Goal: Task Accomplishment & Management: Use online tool/utility

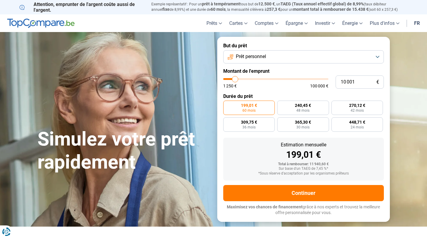
click at [271, 60] on button "Prêt personnel" at bounding box center [303, 56] width 161 height 13
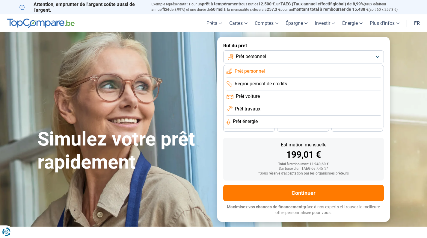
click at [272, 57] on button "Prêt personnel" at bounding box center [303, 56] width 161 height 13
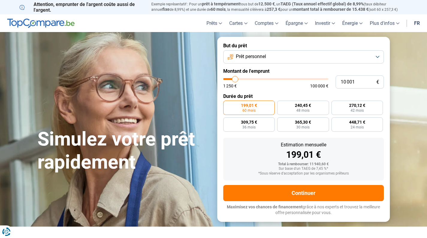
type input "10 500"
type input "10500"
type input "11 000"
type input "11000"
type input "11 250"
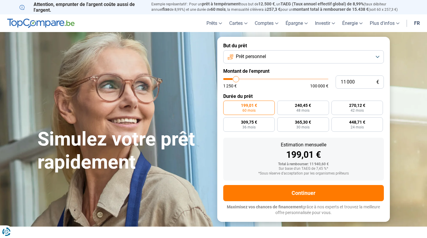
type input "11250"
type input "11 750"
type input "11750"
type input "12 500"
type input "12500"
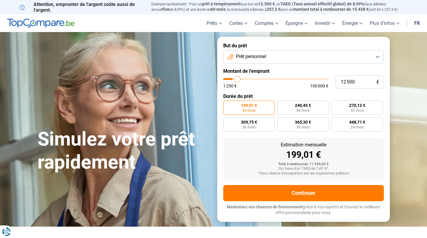
type input "13 500"
type input "13500"
type input "14 500"
type input "14500"
type input "15 000"
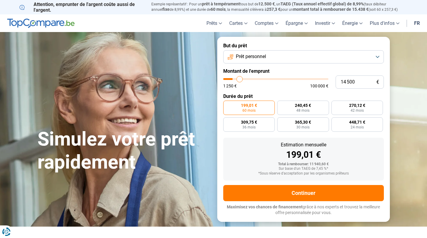
type input "15000"
type input "17 250"
type input "17250"
type input "18 500"
type input "18500"
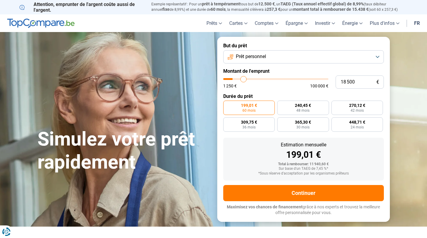
type input "20 750"
type input "20750"
type input "23 000"
type input "23000"
type input "25 750"
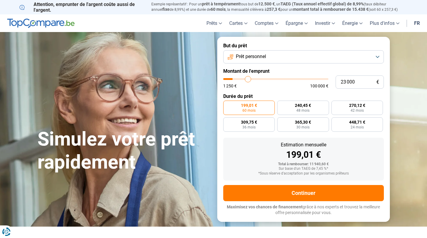
type input "25750"
type input "28 000"
type input "28000"
type input "30 500"
type input "30500"
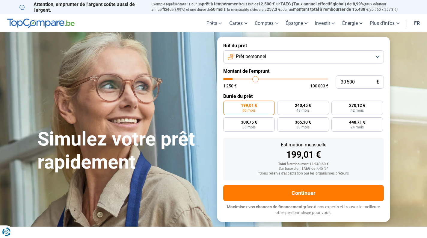
type input "32 500"
type input "32500"
type input "34 750"
type input "34750"
type input "37 000"
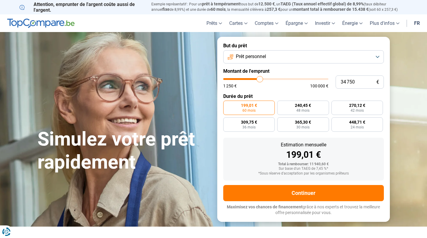
type input "37000"
type input "39 250"
type input "39250"
type input "40 000"
type input "40000"
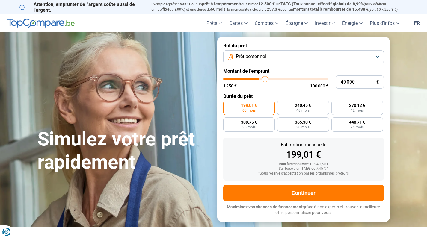
type input "43 000"
type input "43000"
type input "44 500"
type input "44500"
type input "45 750"
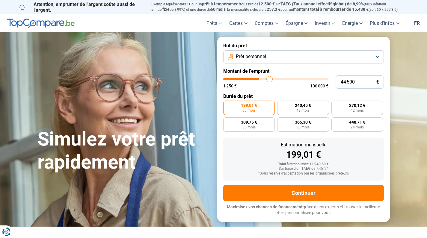
type input "45750"
type input "48 250"
type input "48250"
type input "50 250"
type input "50250"
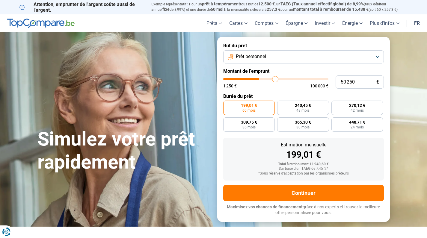
type input "51 750"
type input "51750"
type input "53 500"
type input "53500"
type input "54 750"
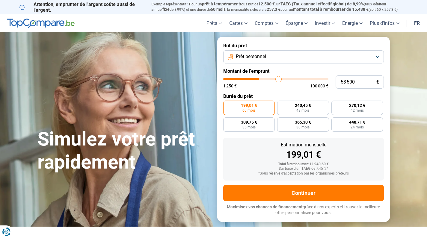
type input "54750"
type input "56 250"
type input "56250"
type input "58 000"
type input "58000"
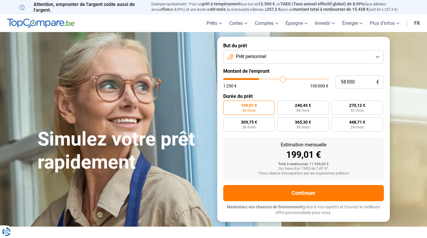
type input "59 500"
type input "59500"
type input "60 750"
type input "60750"
type input "62 000"
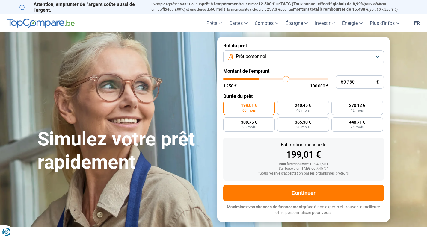
type input "62000"
type input "63 750"
type input "63750"
type input "65 000"
type input "65000"
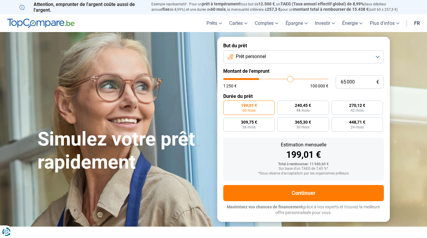
type input "66 500"
type input "66500"
type input "67 750"
type input "67750"
type input "69 750"
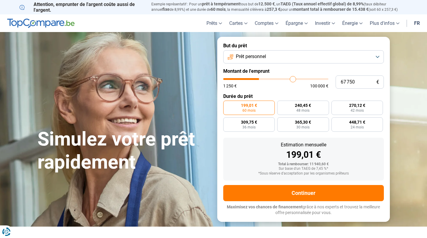
type input "69750"
type input "71 000"
type input "71000"
type input "72 000"
type input "72000"
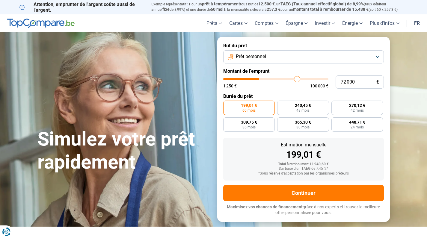
type input "73 750"
type input "73750"
type input "75 250"
type input "75250"
type input "76 250"
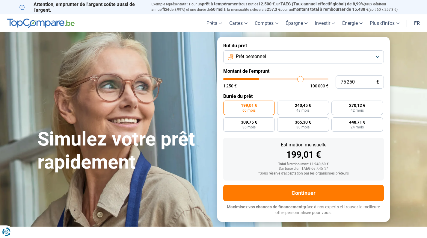
type input "76250"
type input "77 250"
type input "77250"
type input "78 000"
type input "78000"
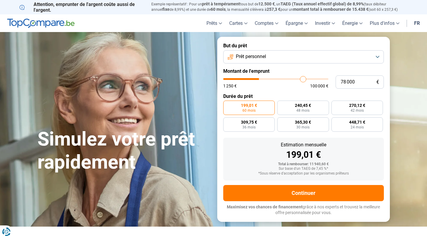
type input "78 750"
type input "78750"
type input "79 750"
type input "79750"
type input "80 000"
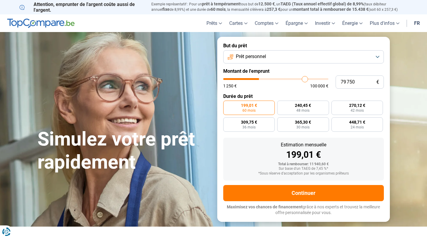
type input "80000"
type input "80 250"
type input "80250"
type input "80 750"
type input "80750"
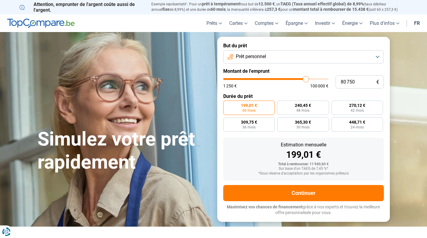
type input "81 000"
type input "81000"
type input "81 250"
type input "81250"
type input "81 500"
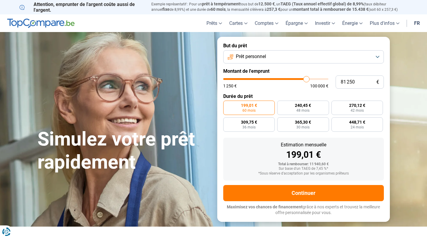
type input "81500"
type input "81 750"
type input "81750"
type input "82 250"
type input "82250"
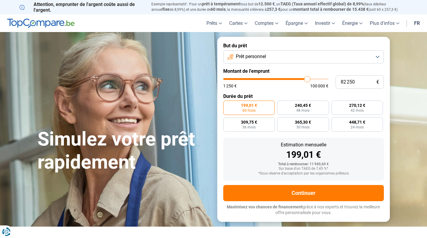
type input "82 500"
type input "82500"
type input "82 750"
type input "82750"
type input "83 000"
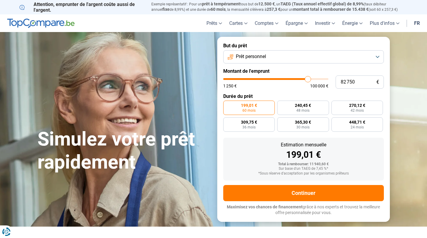
type input "83000"
type input "83 750"
type input "83750"
type input "84 250"
type input "84250"
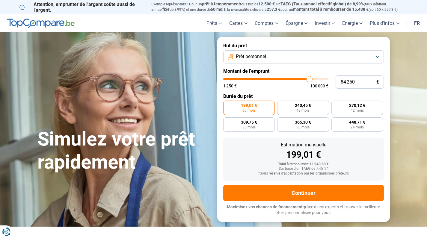
type input "84 500"
type input "84500"
type input "85 000"
type input "85000"
type input "85 250"
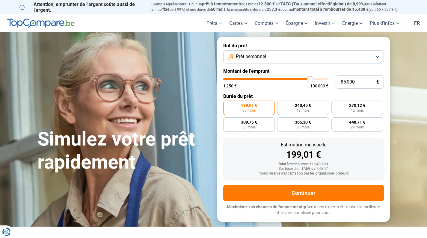
type input "85250"
type input "85 750"
type input "85750"
type input "86 000"
type input "86000"
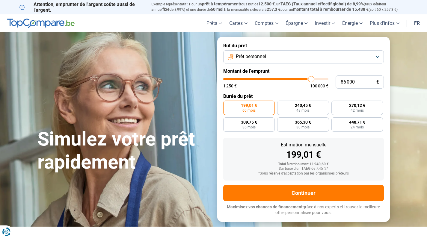
type input "87 000"
type input "87000"
type input "88 250"
type input "88250"
type input "88 750"
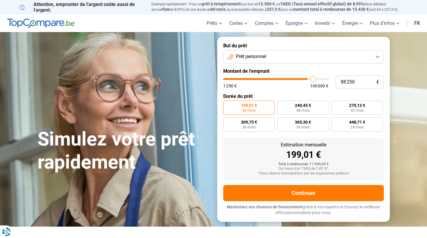
type input "88750"
type input "89 500"
type input "89500"
type input "89 750"
type input "89750"
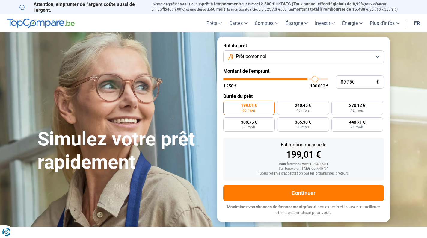
type input "90 500"
type input "90500"
type input "91 000"
type input "91000"
type input "91 250"
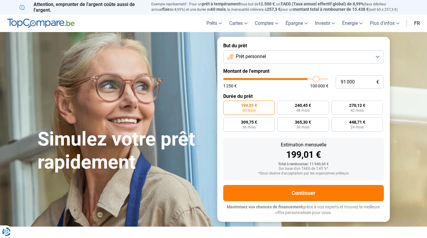
type input "91250"
type input "91 500"
type input "91500"
type input "91 750"
type input "91750"
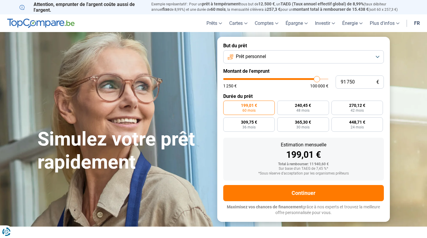
type input "92 000"
type input "92000"
type input "92 500"
type input "92500"
type input "92 750"
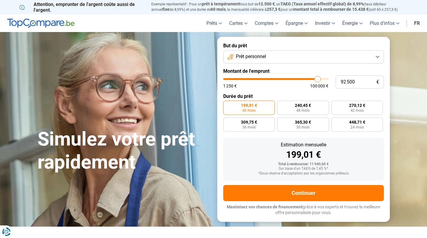
type input "92750"
type input "93 000"
type input "93000"
type input "93 250"
type input "93250"
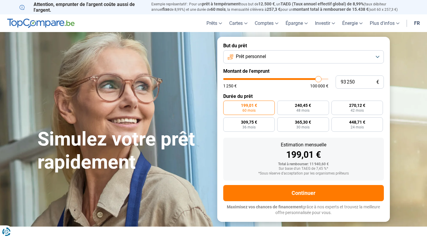
type input "93 500"
type input "93500"
type input "94 000"
type input "94000"
type input "94 750"
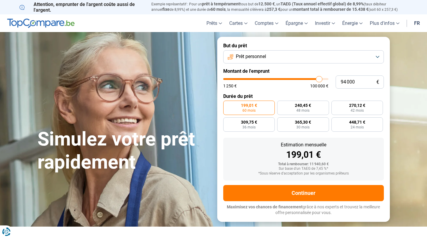
type input "94750"
type input "95 000"
type input "95000"
type input "96 250"
type input "96250"
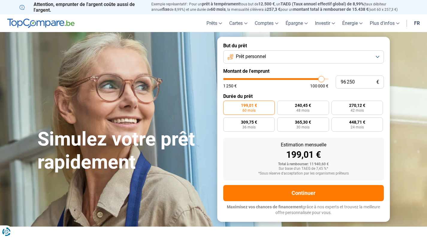
type input "97 250"
type input "97250"
type input "98 000"
type input "98000"
type input "100 000"
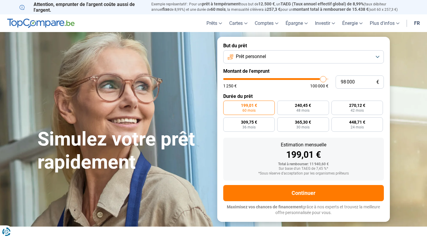
type input "100000"
type input "99 000"
type input "99000"
type input "98 000"
type input "98000"
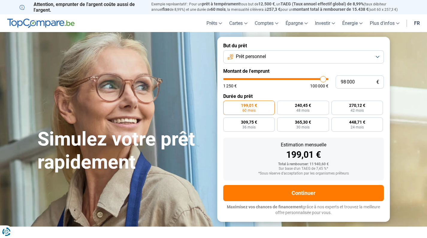
type input "97 250"
type input "97250"
type input "96 500"
type input "96500"
type input "96 250"
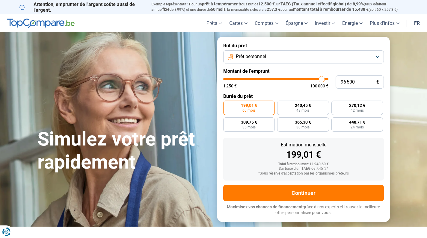
type input "96250"
type input "96 000"
type input "96000"
type input "95 750"
type input "95750"
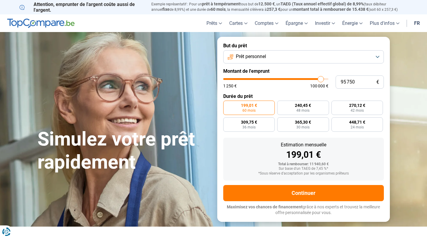
type input "95 250"
type input "95250"
type input "95 000"
type input "95000"
type input "94 750"
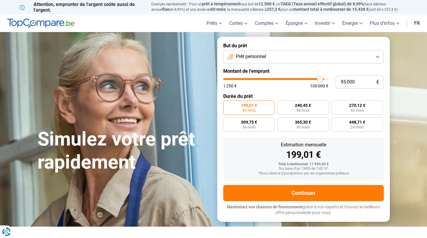
type input "94750"
type input "94 500"
type input "94500"
type input "94 250"
type input "94250"
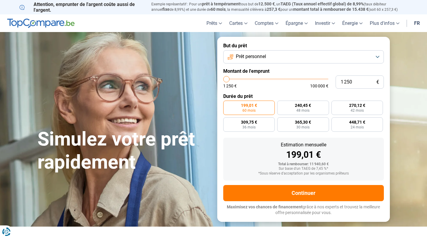
drag, startPoint x: 236, startPoint y: 78, endPoint x: 187, endPoint y: 76, distance: 48.5
click at [187, 76] on div "Simulez votre prêt rapidement But du prêt Prêt personnel Montant de l'emprunt 1…" at bounding box center [213, 129] width 359 height 185
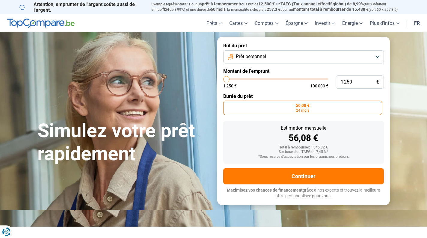
click at [274, 60] on button "Prêt personnel" at bounding box center [303, 56] width 161 height 13
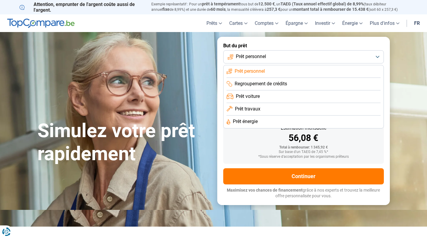
click at [170, 78] on div "Simulez votre prêt rapidement" at bounding box center [124, 120] width 180 height 89
